Goal: Transaction & Acquisition: Purchase product/service

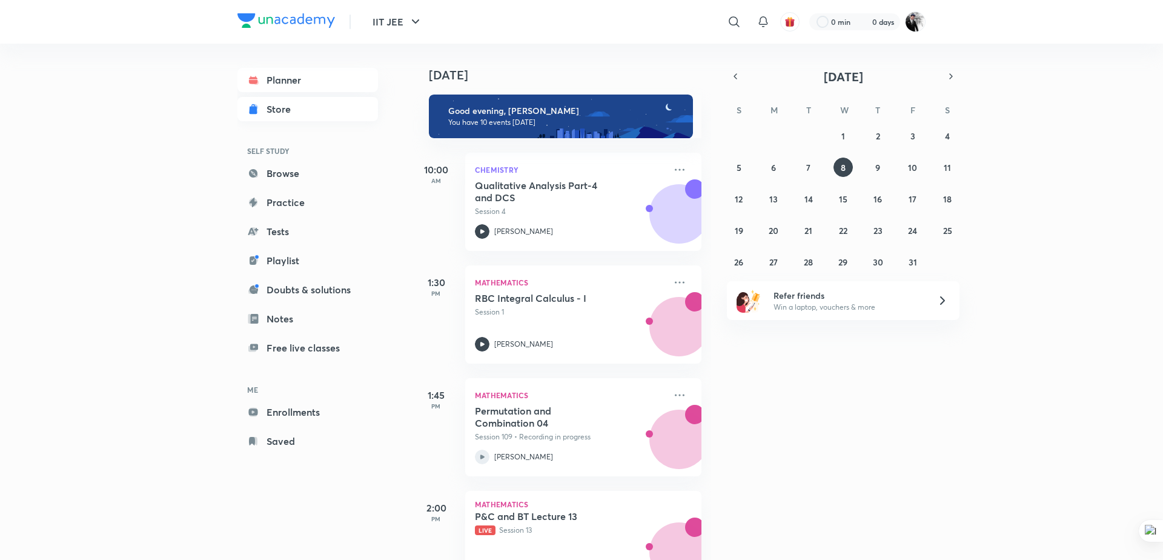
click at [279, 104] on div "Store" at bounding box center [281, 109] width 31 height 15
